Goal: Transaction & Acquisition: Purchase product/service

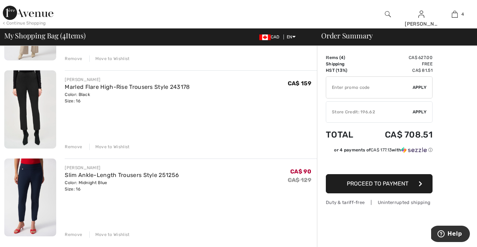
scroll to position [212, 0]
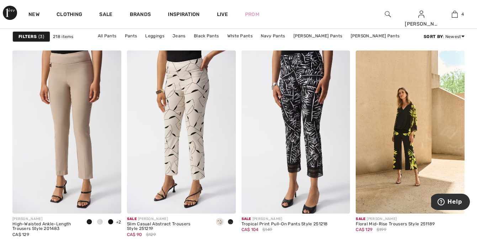
scroll to position [1363, 0]
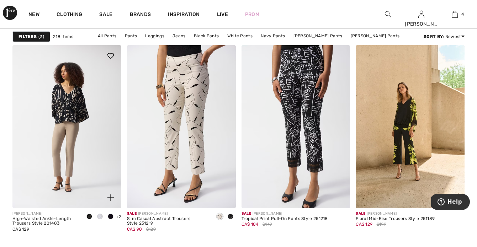
click at [92, 117] on img at bounding box center [66, 126] width 109 height 163
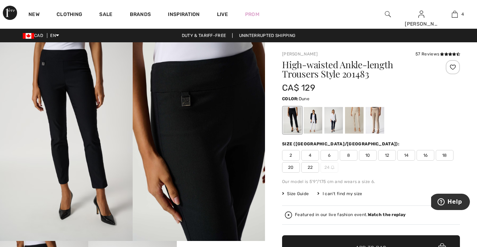
click at [376, 124] on div at bounding box center [375, 120] width 19 height 27
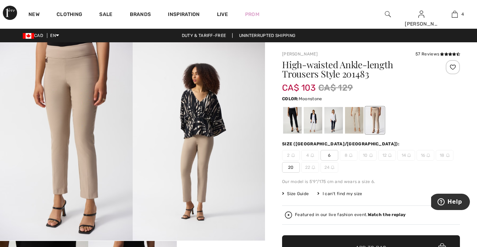
click at [352, 118] on div at bounding box center [354, 120] width 19 height 27
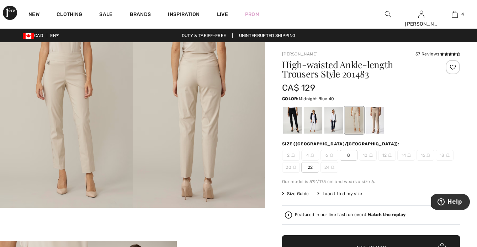
click at [334, 117] on div at bounding box center [334, 120] width 19 height 27
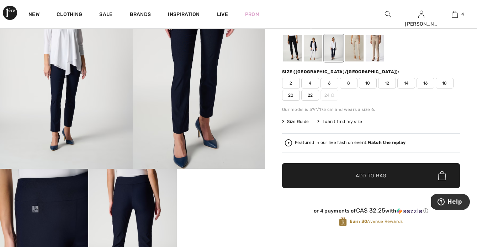
scroll to position [70, 0]
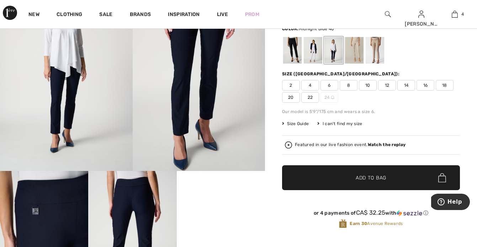
click at [428, 90] on span "16" at bounding box center [426, 85] width 18 height 11
click at [376, 184] on span "✔ Added to Bag Add to Bag" at bounding box center [371, 178] width 178 height 25
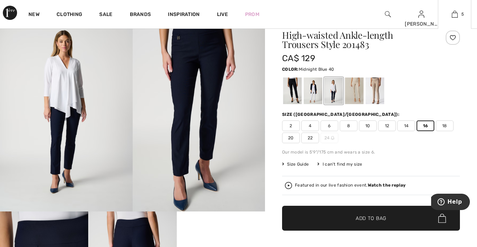
scroll to position [0, 0]
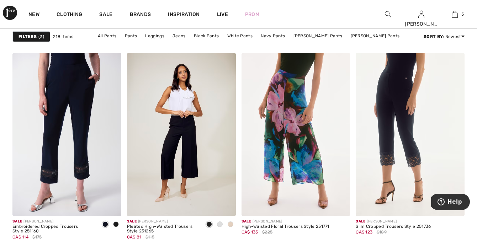
scroll to position [2067, 0]
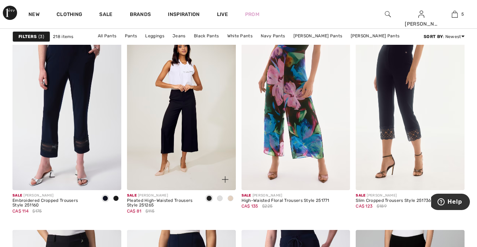
click at [231, 199] on span at bounding box center [231, 199] width 6 height 6
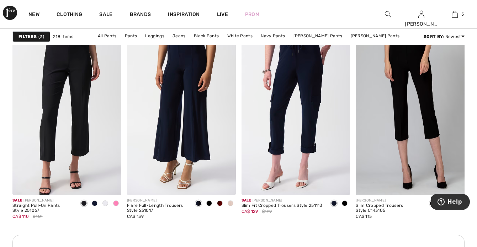
scroll to position [2266, 0]
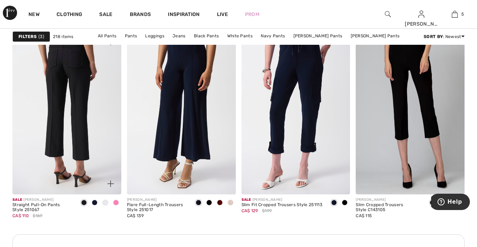
click at [76, 97] on img at bounding box center [66, 113] width 109 height 163
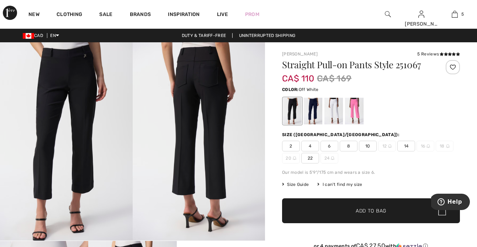
click at [327, 111] on div at bounding box center [334, 111] width 19 height 27
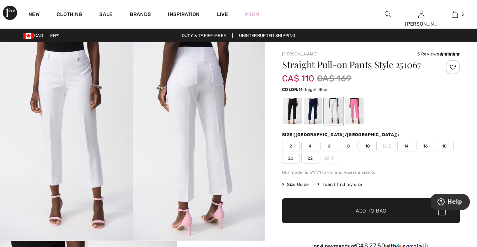
click at [314, 109] on div at bounding box center [313, 111] width 19 height 27
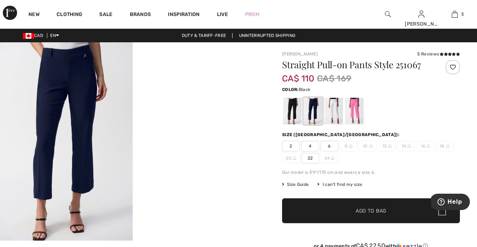
click at [286, 110] on div at bounding box center [292, 111] width 19 height 27
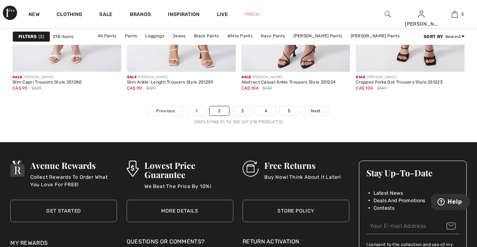
scroll to position [3075, 0]
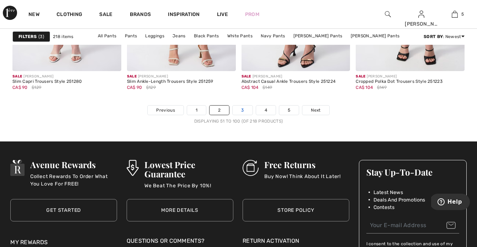
click at [246, 111] on link "3" at bounding box center [243, 110] width 20 height 9
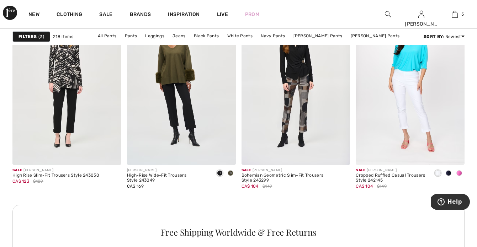
scroll to position [2298, 0]
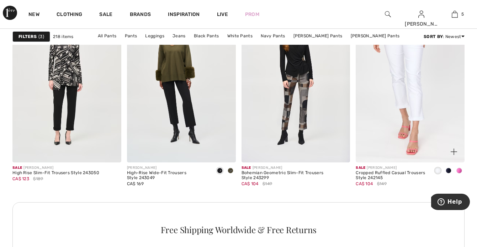
click at [417, 118] on img at bounding box center [410, 81] width 109 height 163
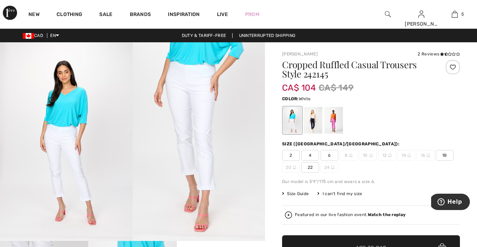
click at [338, 127] on div at bounding box center [334, 120] width 19 height 27
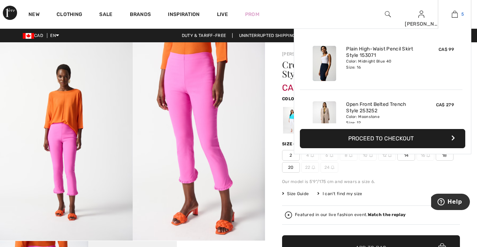
click at [457, 14] on img at bounding box center [455, 14] width 6 height 9
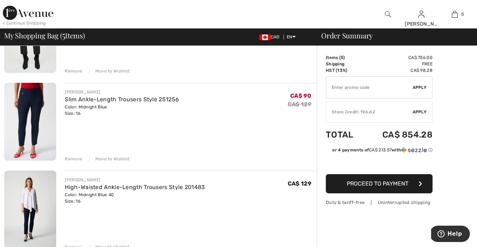
scroll to position [276, 0]
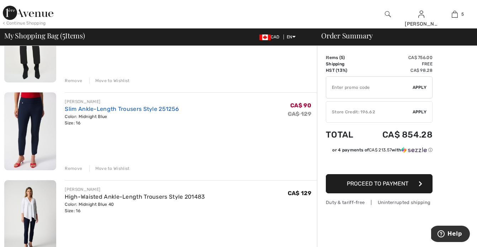
click at [122, 110] on link "Slim Ankle-Length Trousers Style 251256" at bounding box center [122, 109] width 114 height 7
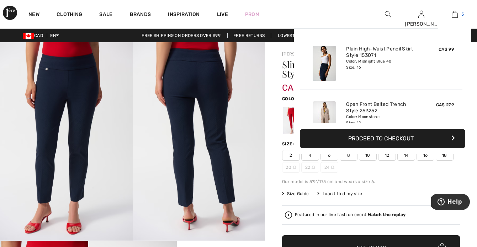
click at [460, 16] on link "5" at bounding box center [455, 14] width 33 height 9
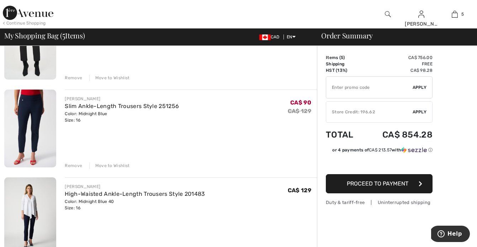
scroll to position [281, 0]
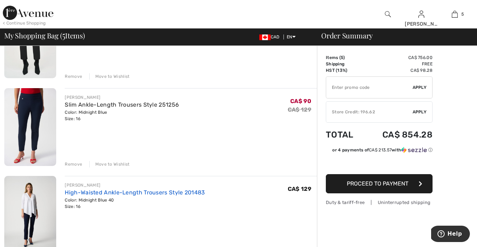
click at [161, 192] on link "High-Waisted Ankle-Length Trousers Style 201483" at bounding box center [135, 192] width 140 height 7
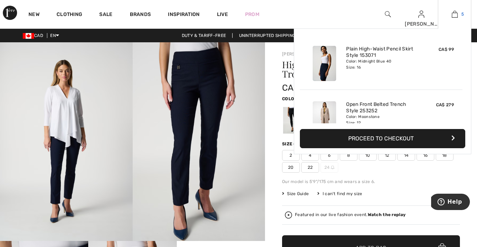
click at [459, 15] on link "5" at bounding box center [455, 14] width 33 height 9
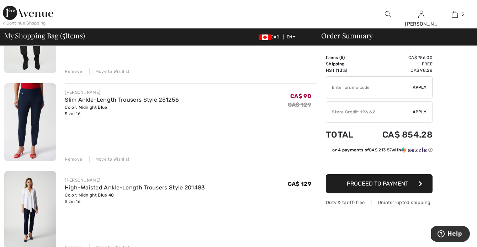
scroll to position [287, 0]
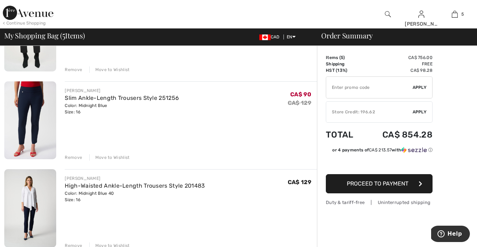
click at [73, 158] on div "Remove" at bounding box center [73, 158] width 17 height 6
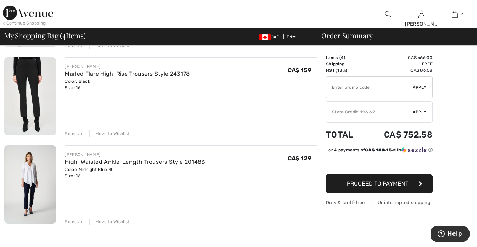
scroll to position [220, 0]
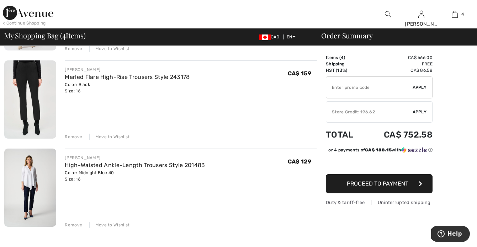
click at [106, 226] on div "Move to Wishlist" at bounding box center [109, 225] width 41 height 6
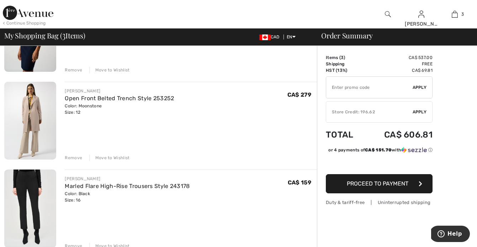
scroll to position [118, 0]
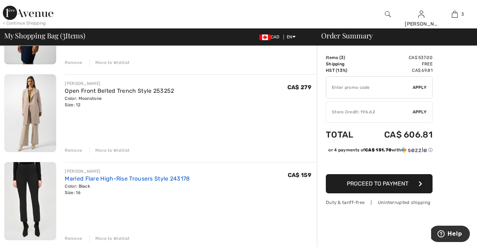
click at [156, 181] on link "Marled Flare High-Rise Trousers Style 243178" at bounding box center [127, 179] width 125 height 7
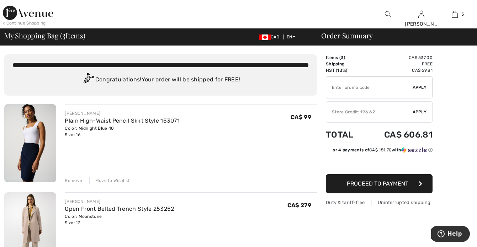
click at [417, 110] on span "Apply" at bounding box center [420, 112] width 14 height 6
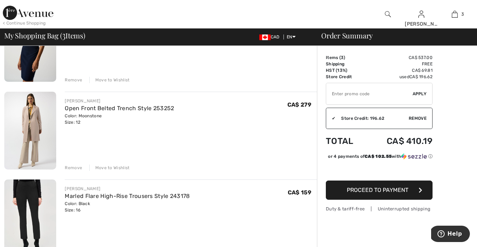
scroll to position [98, 0]
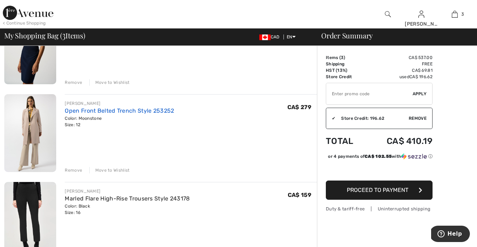
click at [119, 111] on link "Open Front Belted Trench Style 253252" at bounding box center [119, 111] width 109 height 7
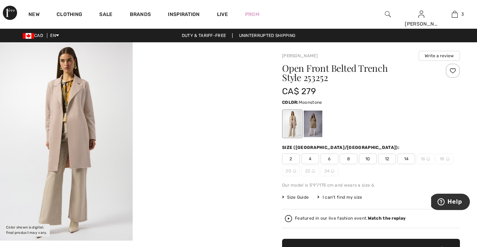
click at [60, 112] on img at bounding box center [66, 141] width 133 height 199
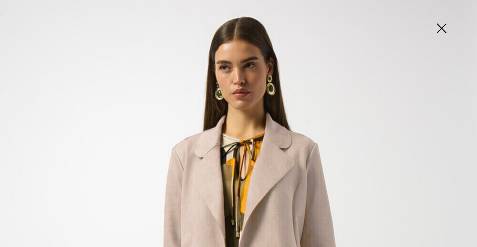
click at [444, 29] on img at bounding box center [442, 29] width 36 height 37
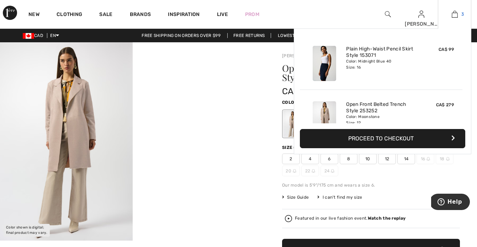
click at [455, 12] on img at bounding box center [455, 14] width 6 height 9
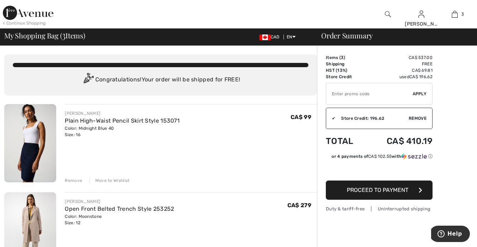
click at [153, 117] on div "JOSEPH RIBKOFF Plain High-Waist Pencil Skirt Style 153071 Color: Midnight Blue …" at bounding box center [122, 124] width 115 height 28
click at [162, 141] on div "JOSEPH RIBKOFF Plain High-Waist Pencil Skirt Style 153071 Color: Midnight Blue …" at bounding box center [191, 144] width 252 height 80
click at [144, 121] on link "Plain High-Waist Pencil Skirt Style 153071" at bounding box center [122, 120] width 115 height 7
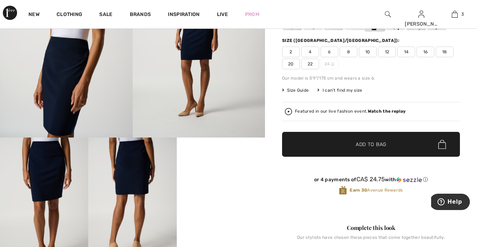
scroll to position [77, 0]
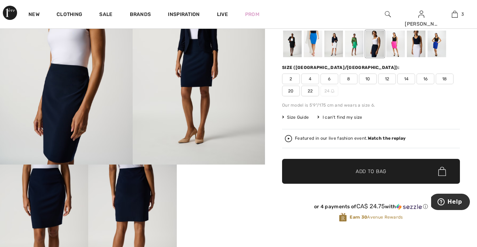
click at [303, 118] on span "Size Guide" at bounding box center [295, 117] width 27 height 6
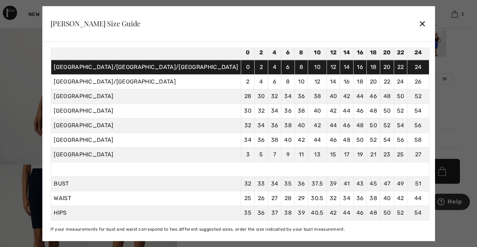
scroll to position [58, 0]
click at [419, 26] on div "✕" at bounding box center [422, 23] width 7 height 15
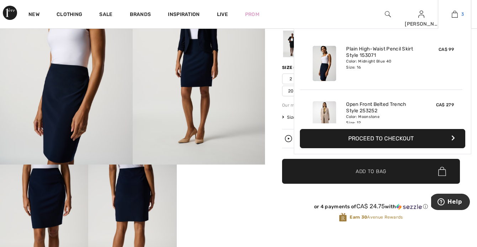
click at [463, 15] on span "3" at bounding box center [463, 14] width 2 height 6
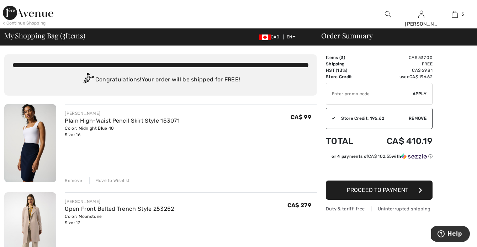
click at [374, 190] on span "Proceed to Payment" at bounding box center [378, 190] width 62 height 7
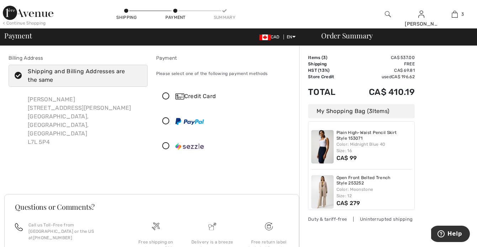
click at [166, 98] on icon at bounding box center [166, 96] width 19 height 7
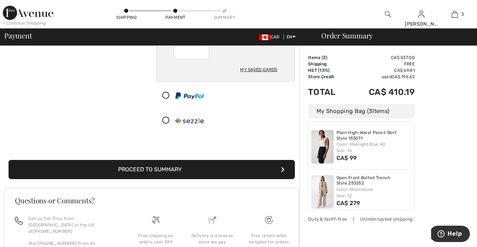
scroll to position [118, 0]
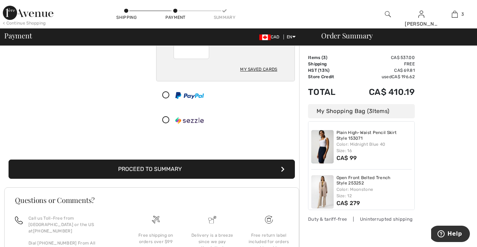
click at [204, 164] on button "Proceed to Summary" at bounding box center [152, 169] width 287 height 19
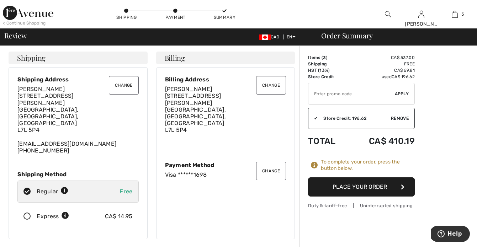
click at [369, 184] on button "Place Your Order" at bounding box center [361, 187] width 107 height 19
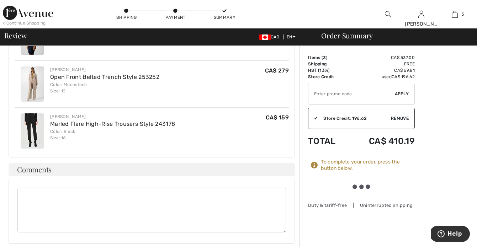
scroll to position [255, 0]
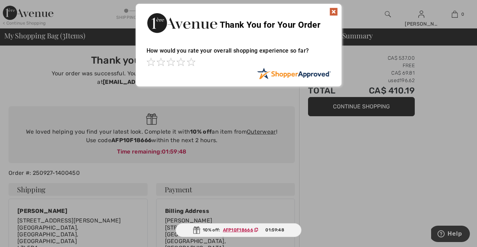
click at [333, 12] on img at bounding box center [334, 11] width 9 height 9
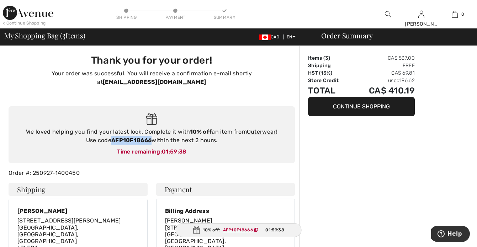
drag, startPoint x: 113, startPoint y: 132, endPoint x: 152, endPoint y: 135, distance: 39.7
click at [152, 135] on div "We loved helping you find your latest look. Complete it with 10% off an item fr…" at bounding box center [152, 136] width 272 height 17
copy strong "AFP10F18666"
click at [261, 129] on link "Outerwear" at bounding box center [261, 132] width 29 height 7
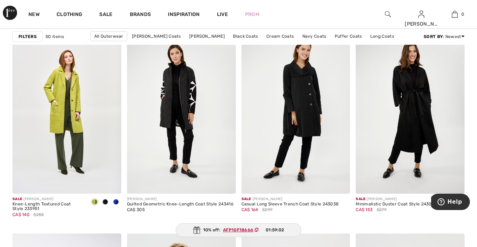
scroll to position [2060, 0]
click at [117, 202] on span at bounding box center [116, 202] width 6 height 6
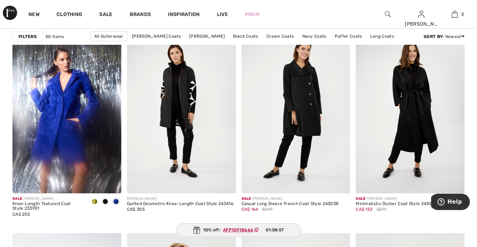
click at [104, 202] on span at bounding box center [106, 202] width 6 height 6
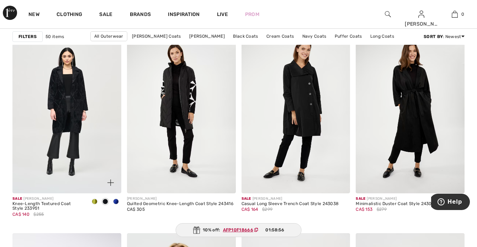
click at [98, 201] on div at bounding box center [94, 203] width 11 height 12
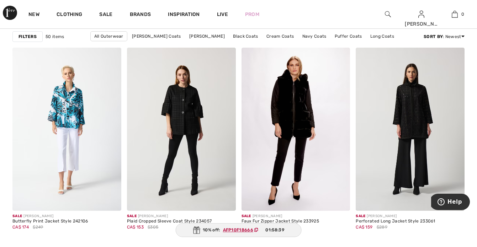
scroll to position [2725, 0]
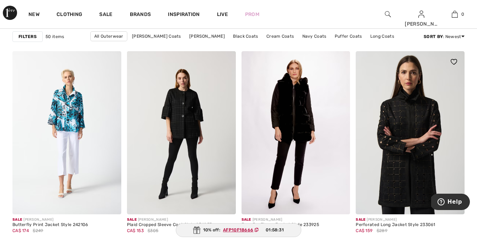
click at [421, 135] on img at bounding box center [410, 132] width 109 height 163
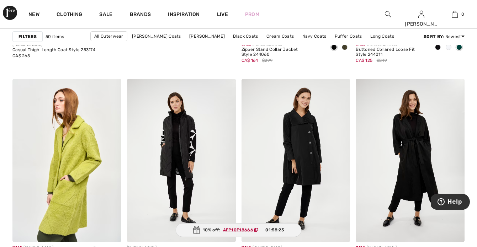
scroll to position [1848, 0]
